Goal: Transaction & Acquisition: Purchase product/service

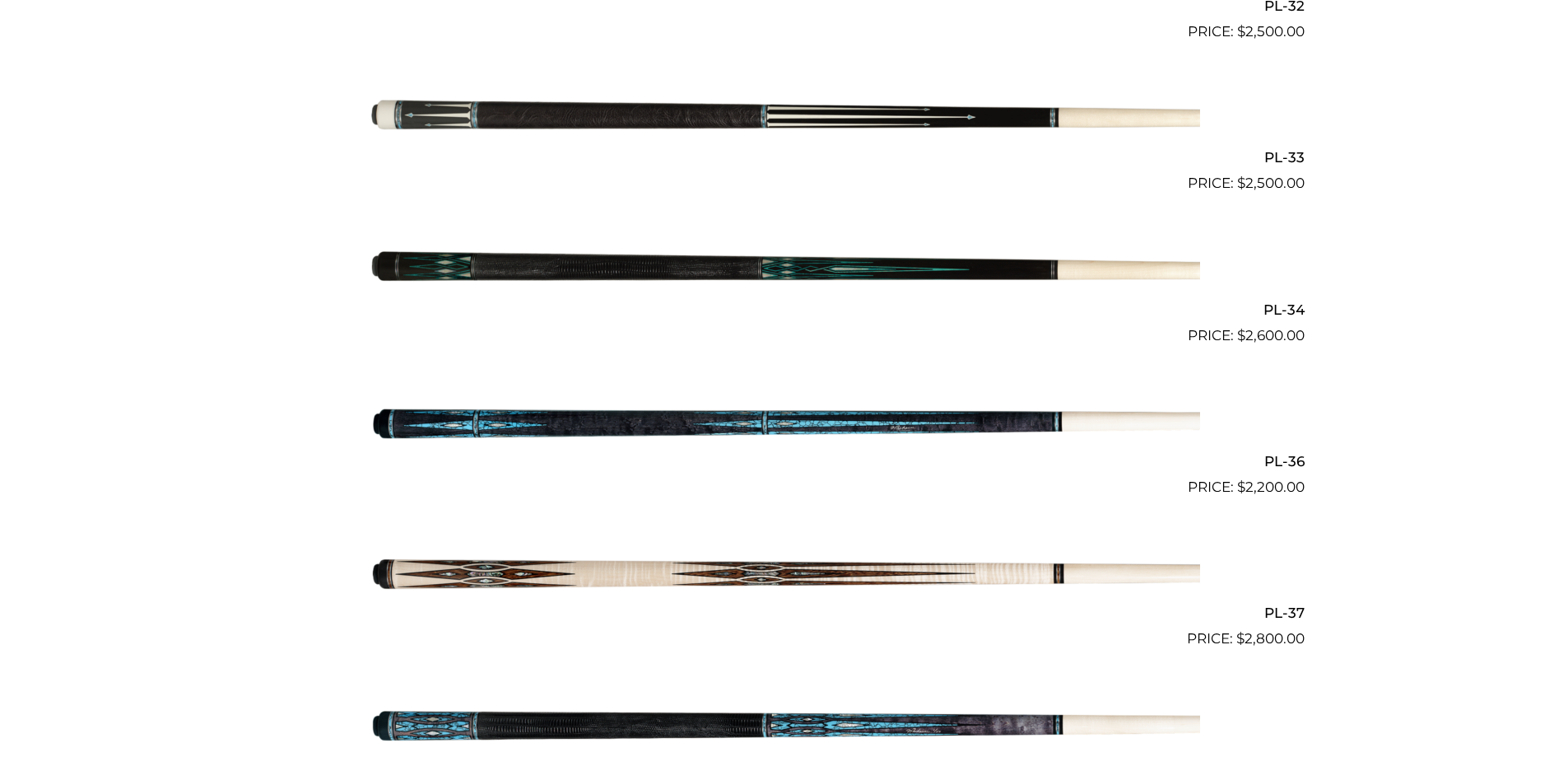
scroll to position [1298, 0]
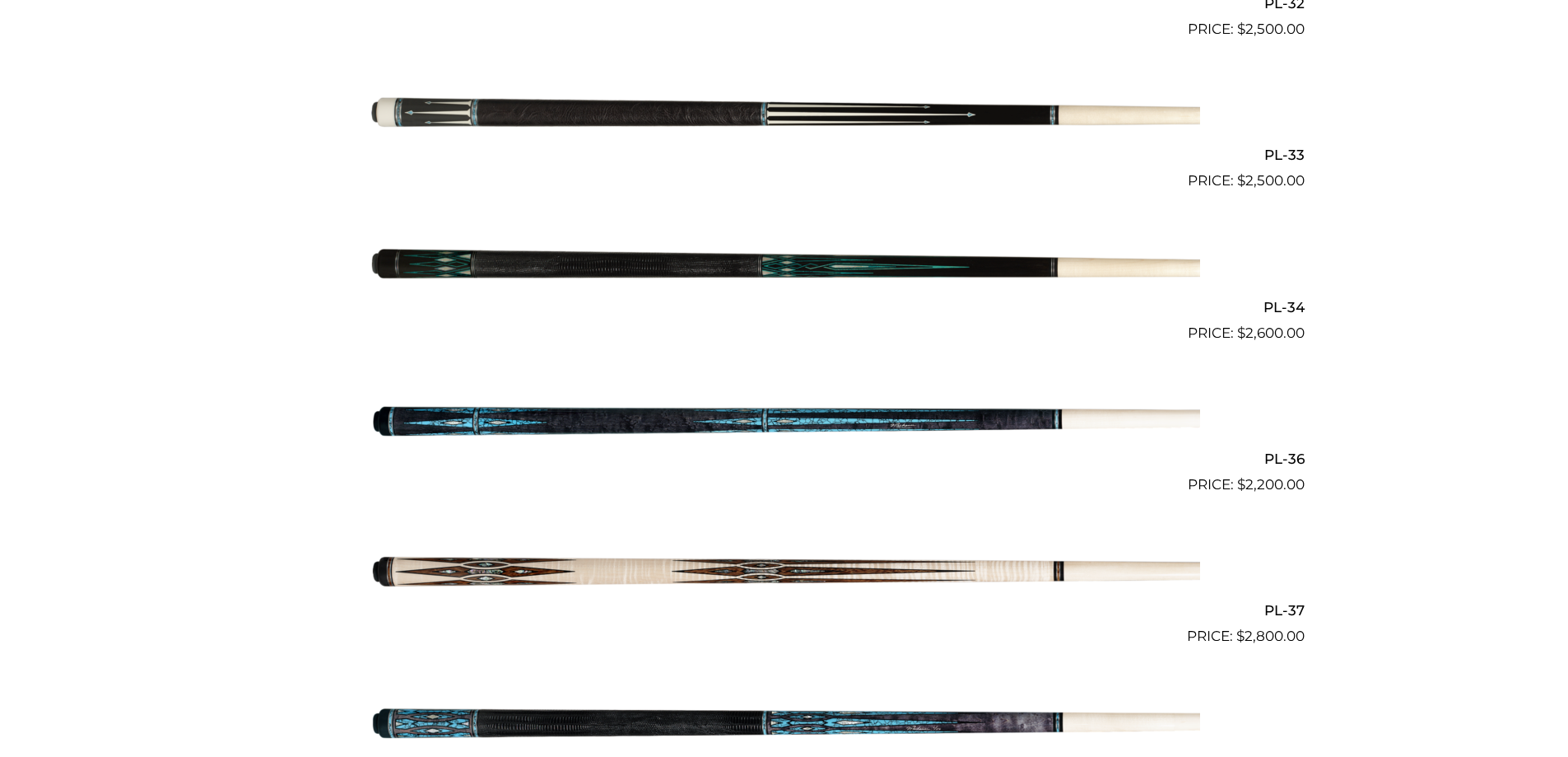
click at [551, 238] on img at bounding box center [784, 267] width 831 height 138
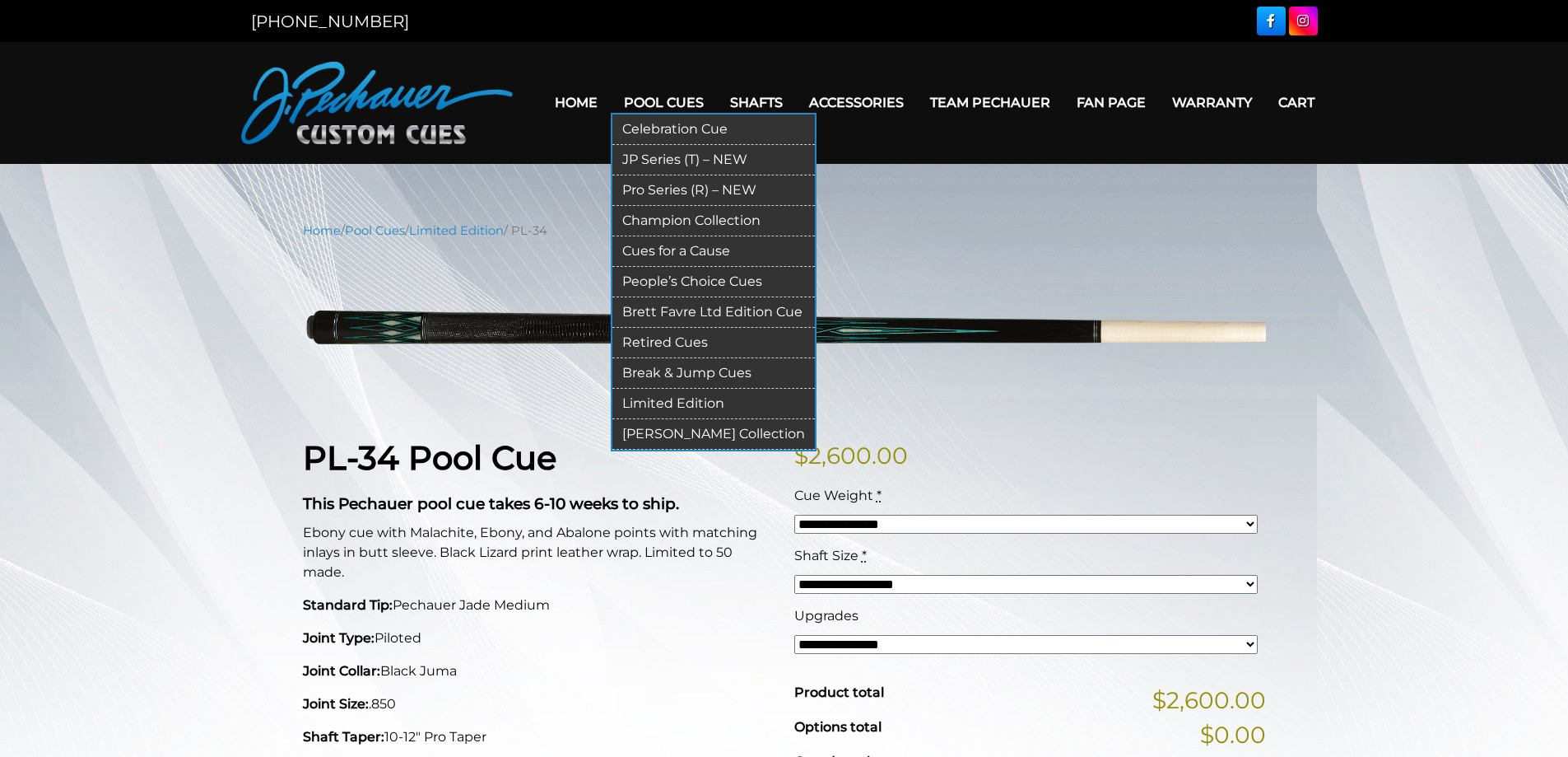
click at [638, 182] on link "Pro Series (R) – NEW" at bounding box center [713, 191] width 202 height 31
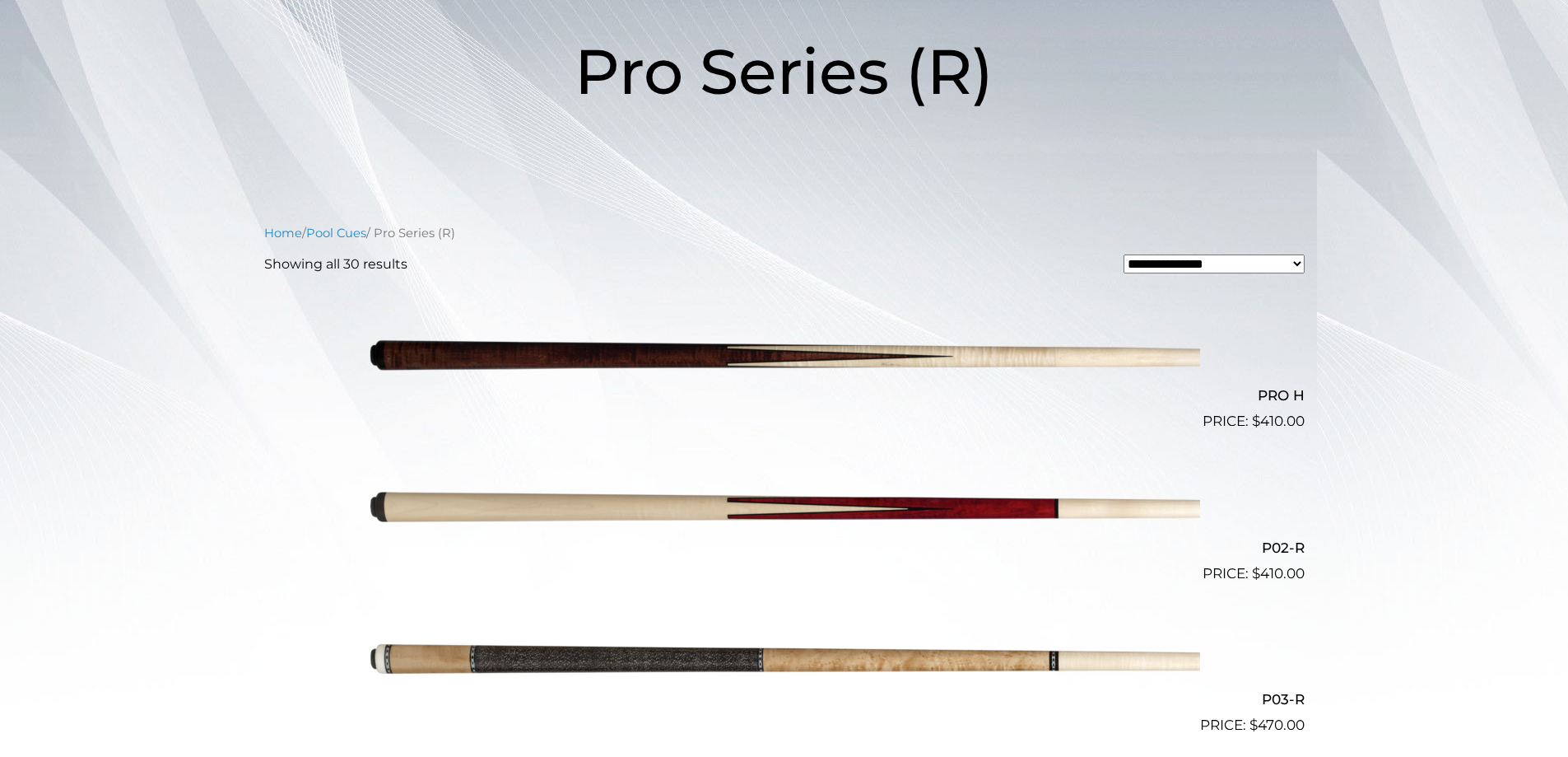
scroll to position [247, 0]
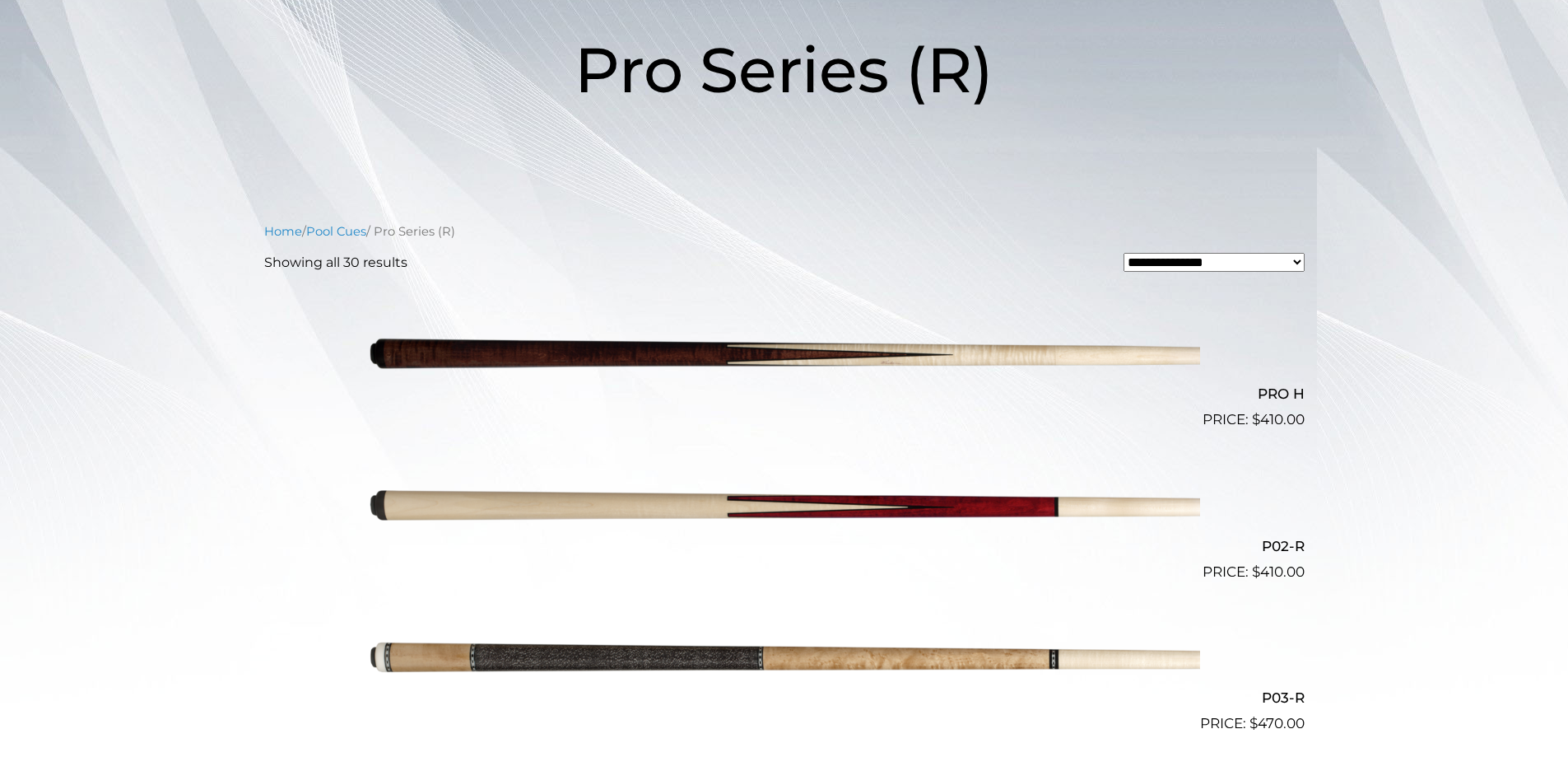
click at [692, 504] on img at bounding box center [784, 506] width 831 height 138
click at [1003, 496] on img at bounding box center [784, 506] width 831 height 138
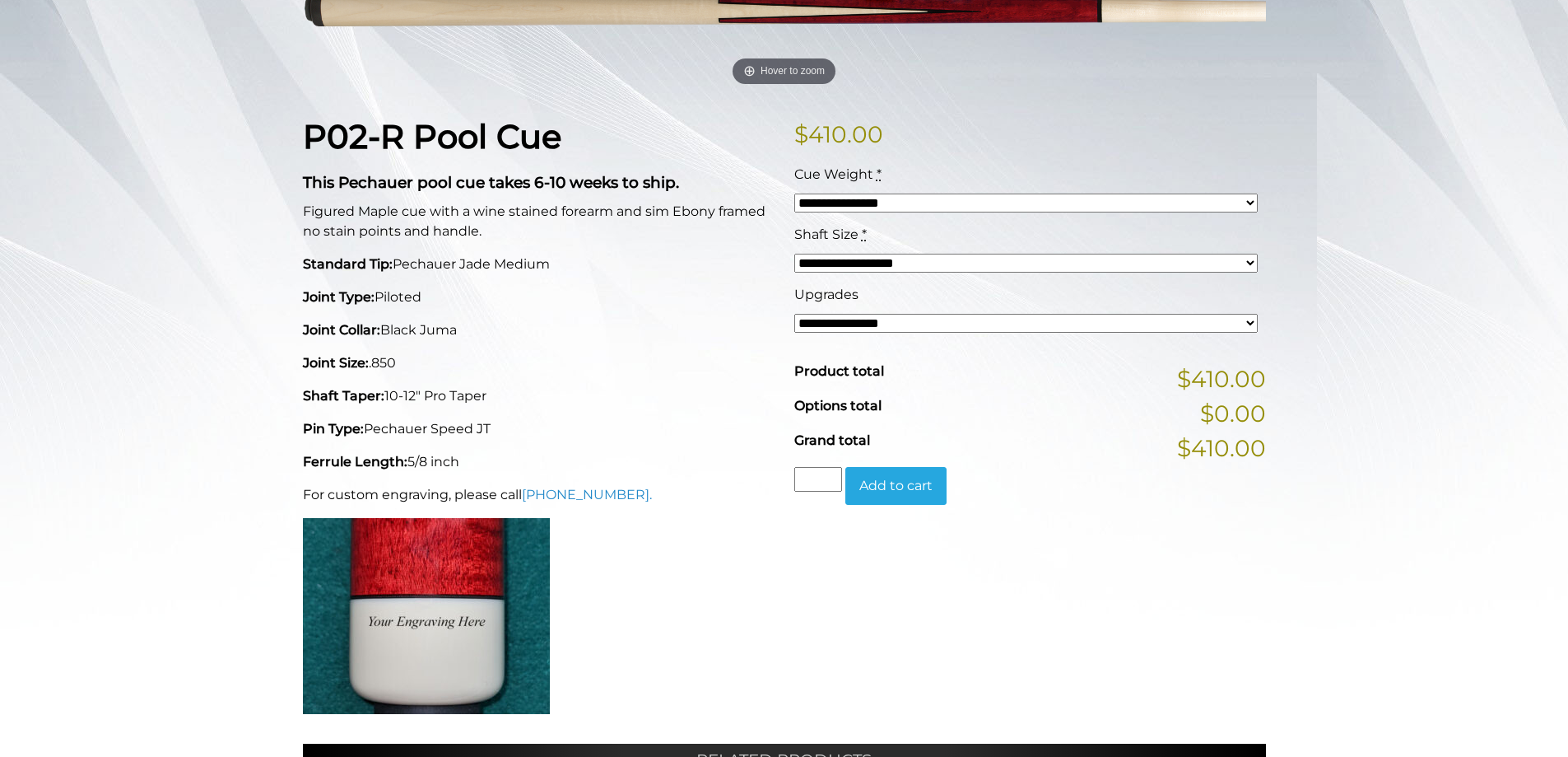
scroll to position [329, 0]
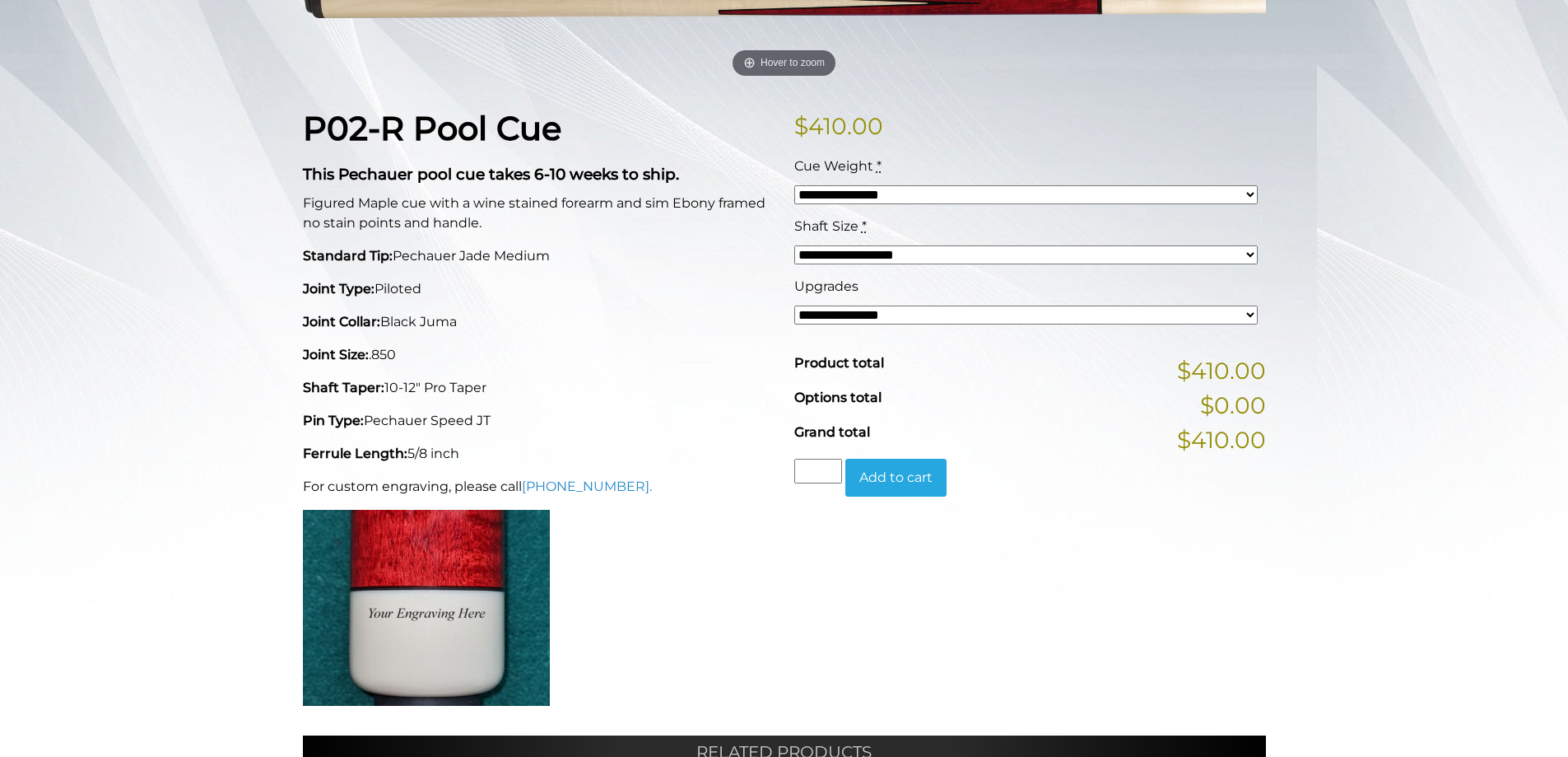
click at [877, 202] on select "**********" at bounding box center [1026, 194] width 463 height 19
